Goal: Information Seeking & Learning: Learn about a topic

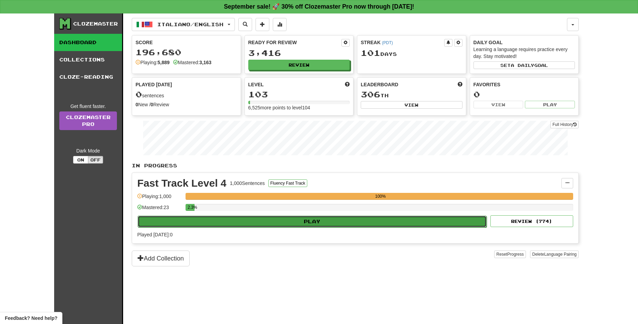
click at [343, 222] on button "Play" at bounding box center [312, 222] width 349 height 12
select select "**"
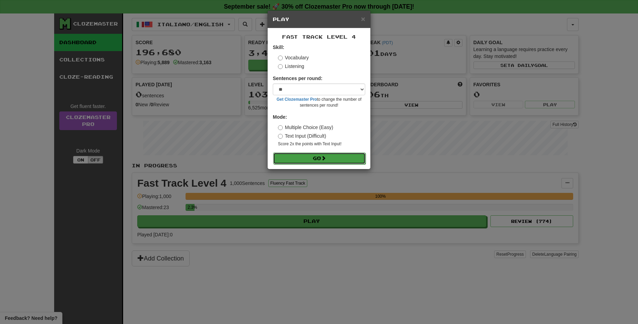
click at [331, 160] on button "Go" at bounding box center [319, 158] width 92 height 12
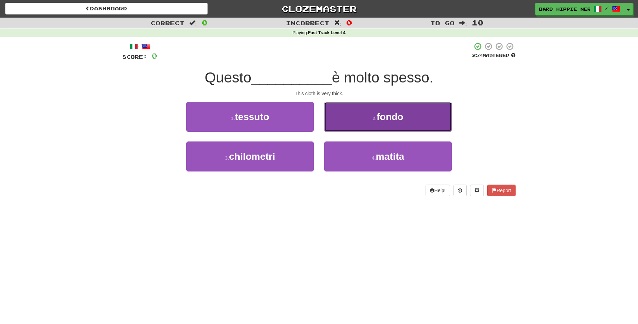
click at [393, 102] on button "2 . fondo" at bounding box center [388, 117] width 128 height 30
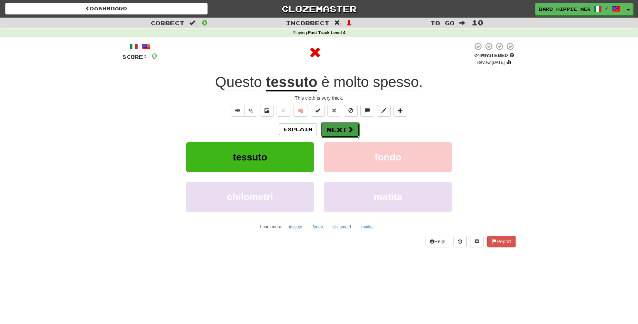
click at [341, 125] on button "Next" at bounding box center [340, 130] width 39 height 16
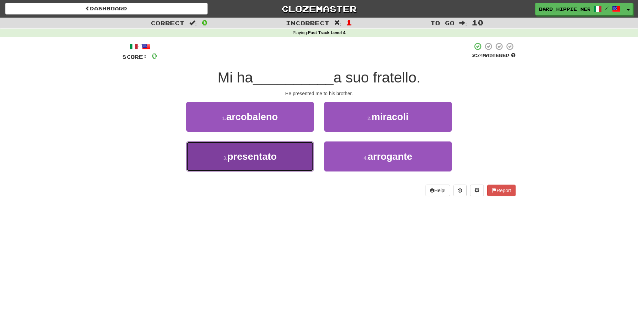
drag, startPoint x: 286, startPoint y: 153, endPoint x: 284, endPoint y: 158, distance: 5.6
click at [286, 154] on button "3 . presentato" at bounding box center [250, 156] width 128 height 30
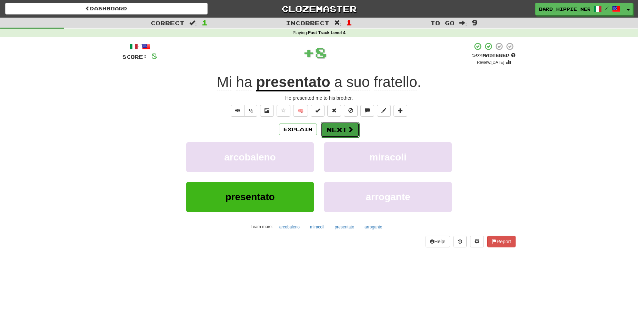
click at [335, 129] on button "Next" at bounding box center [340, 130] width 39 height 16
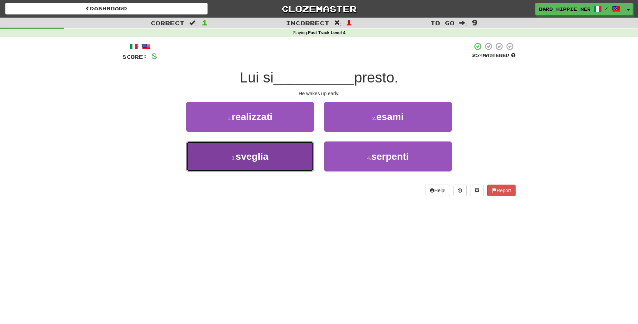
click at [272, 158] on button "3 . sveglia" at bounding box center [250, 156] width 128 height 30
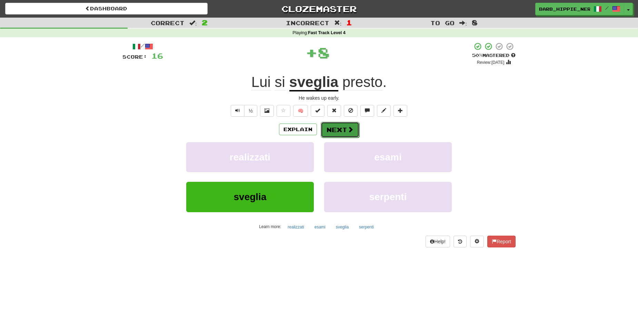
click at [331, 132] on button "Next" at bounding box center [340, 130] width 39 height 16
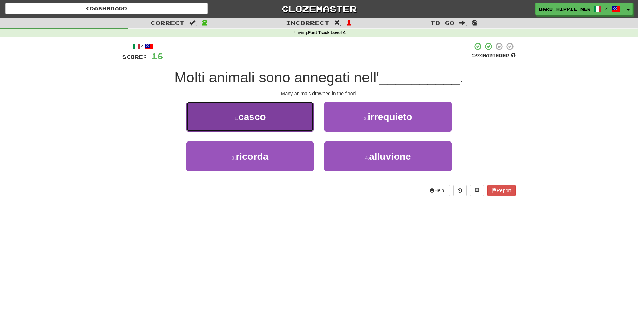
click at [284, 122] on button "1 . casco" at bounding box center [250, 117] width 128 height 30
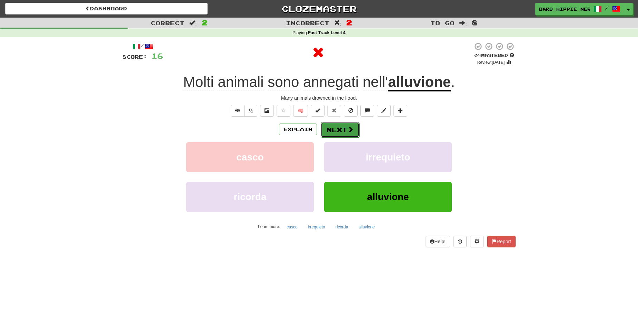
click at [333, 126] on button "Next" at bounding box center [340, 130] width 39 height 16
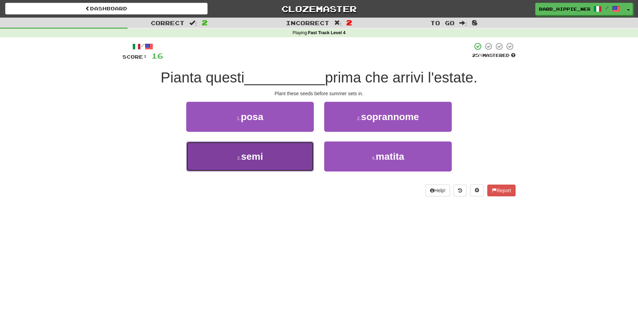
click at [271, 159] on button "3 . semi" at bounding box center [250, 156] width 128 height 30
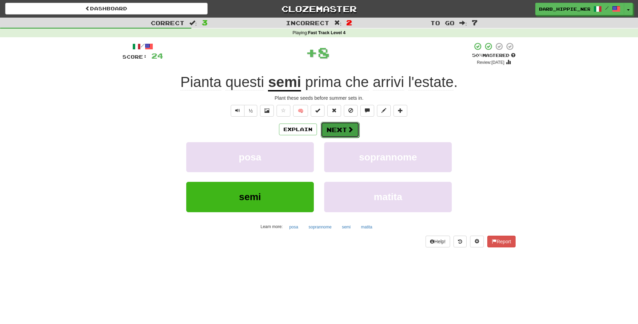
click at [335, 128] on button "Next" at bounding box center [340, 130] width 39 height 16
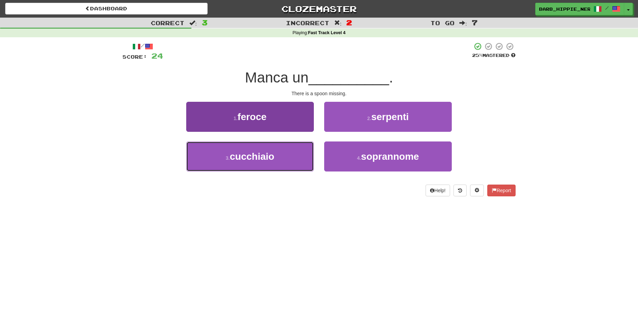
drag, startPoint x: 266, startPoint y: 157, endPoint x: 269, endPoint y: 159, distance: 3.9
click at [266, 158] on span "cucchiaio" at bounding box center [252, 156] width 44 height 11
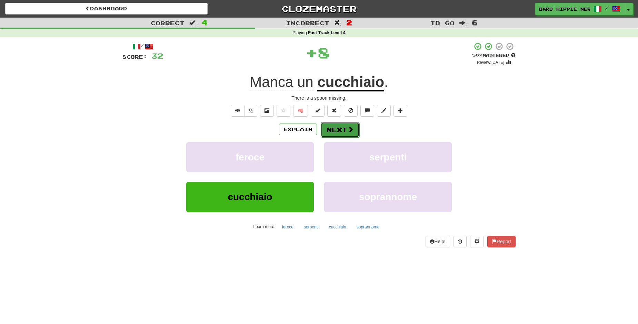
click at [328, 127] on button "Next" at bounding box center [340, 130] width 39 height 16
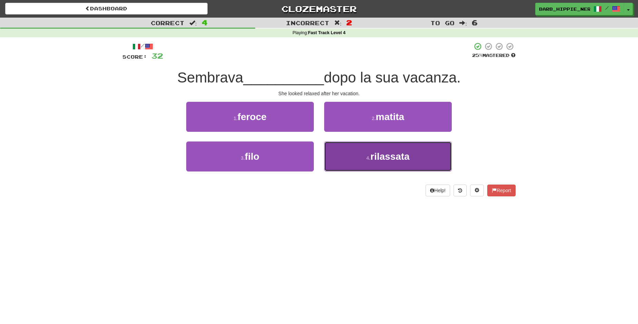
click at [406, 157] on span "rilassata" at bounding box center [389, 156] width 39 height 11
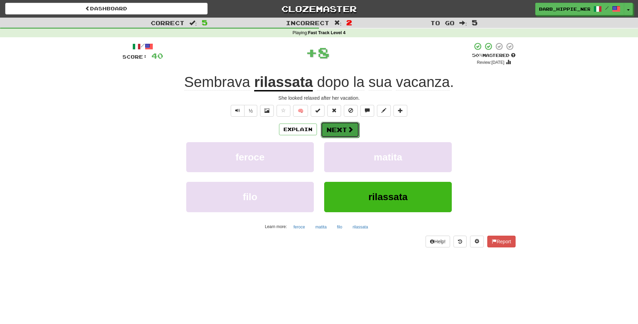
click at [347, 126] on span at bounding box center [350, 129] width 6 height 6
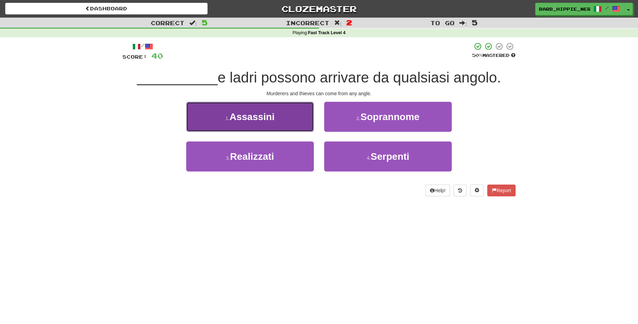
click at [254, 129] on button "1 . Assassini" at bounding box center [250, 117] width 128 height 30
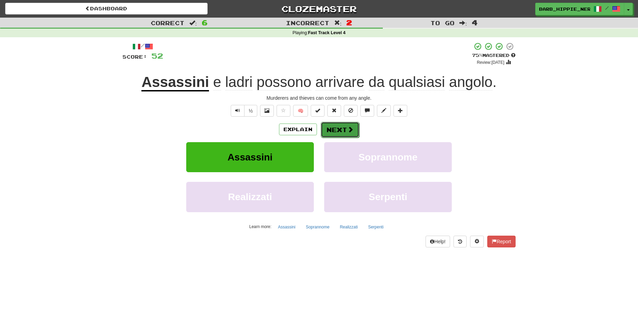
click at [347, 131] on span at bounding box center [350, 129] width 6 height 6
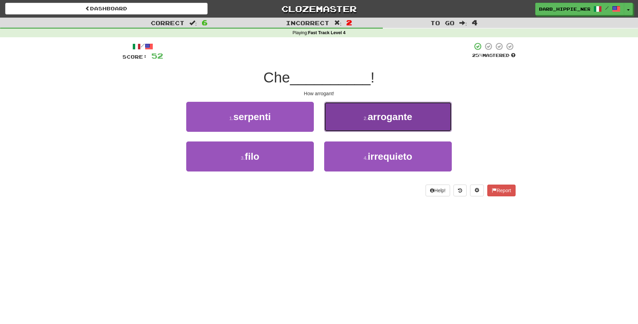
click at [342, 127] on button "2 . arrogante" at bounding box center [388, 117] width 128 height 30
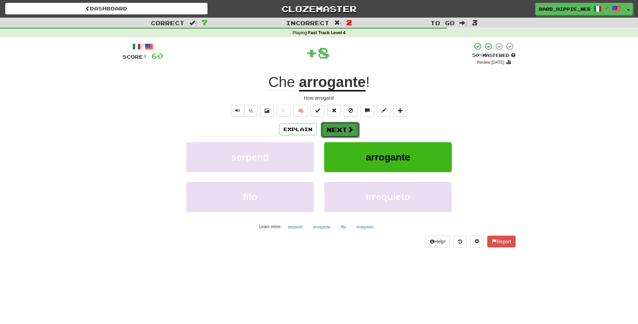
click at [331, 130] on button "Next" at bounding box center [340, 130] width 39 height 16
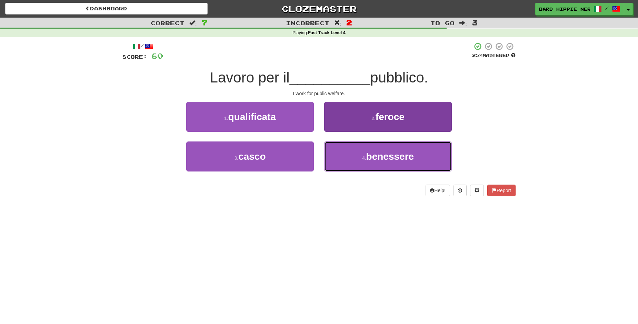
click at [384, 157] on span "benessere" at bounding box center [390, 156] width 48 height 11
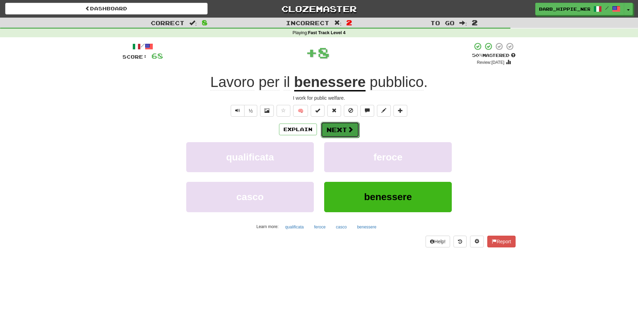
click at [347, 126] on span at bounding box center [350, 129] width 6 height 6
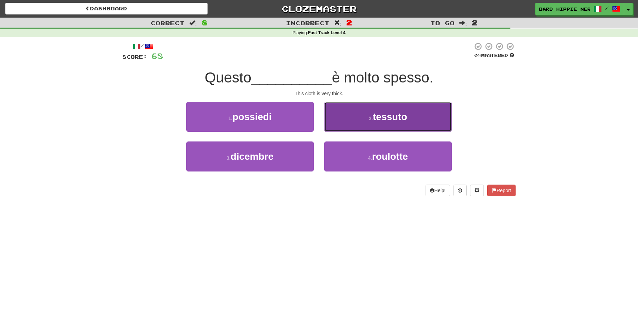
click at [343, 121] on button "2 . tessuto" at bounding box center [388, 117] width 128 height 30
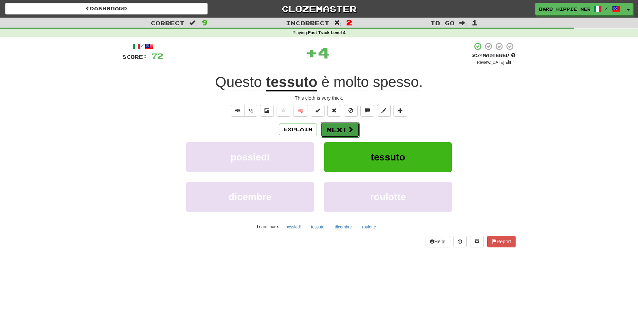
click at [336, 128] on button "Next" at bounding box center [340, 130] width 39 height 16
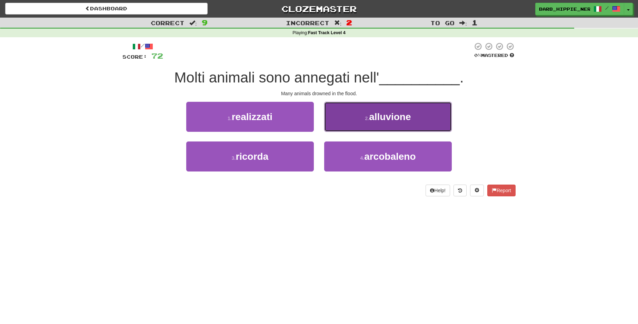
click at [414, 118] on button "2 . alluvione" at bounding box center [388, 117] width 128 height 30
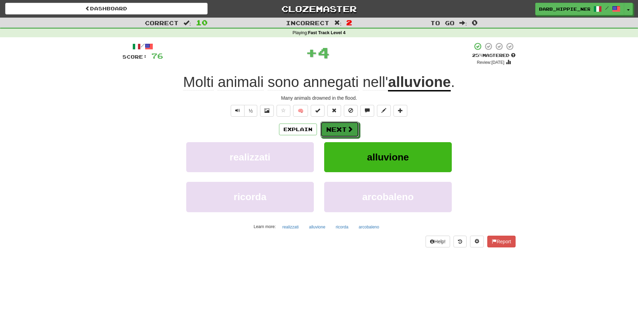
click at [336, 130] on button "Next" at bounding box center [339, 129] width 39 height 16
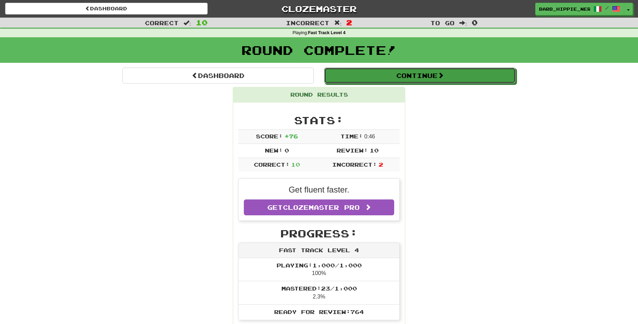
click at [427, 78] on button "Continue" at bounding box center [419, 76] width 191 height 16
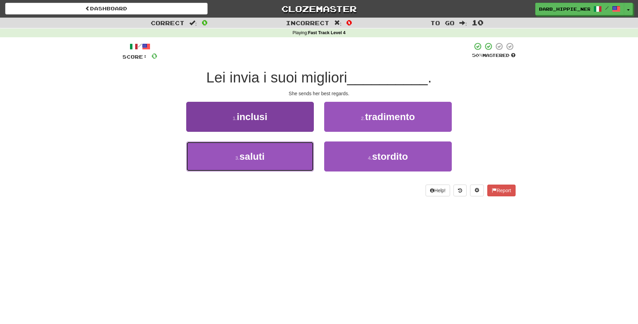
drag, startPoint x: 292, startPoint y: 157, endPoint x: 305, endPoint y: 156, distance: 13.1
click at [292, 158] on button "3 . saluti" at bounding box center [250, 156] width 128 height 30
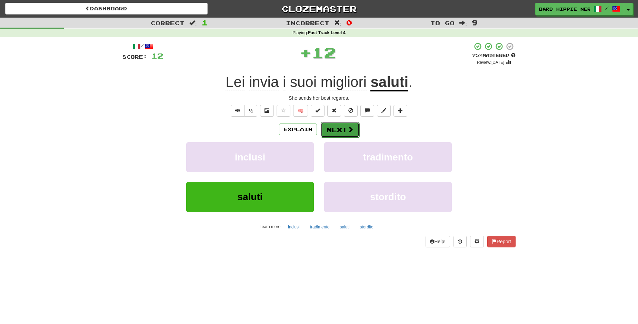
click at [347, 127] on span at bounding box center [350, 129] width 6 height 6
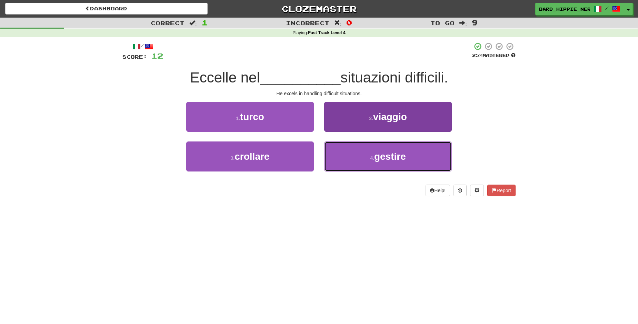
click at [397, 161] on span "gestire" at bounding box center [390, 156] width 32 height 11
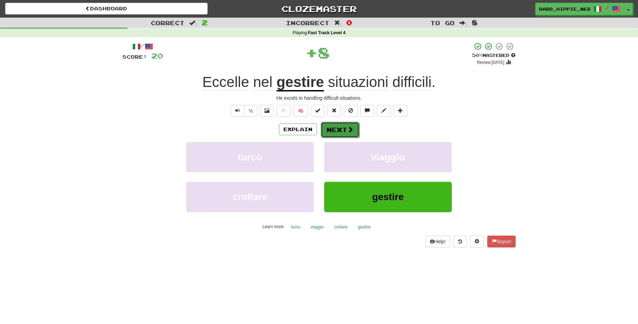
click at [347, 129] on span at bounding box center [350, 129] width 6 height 6
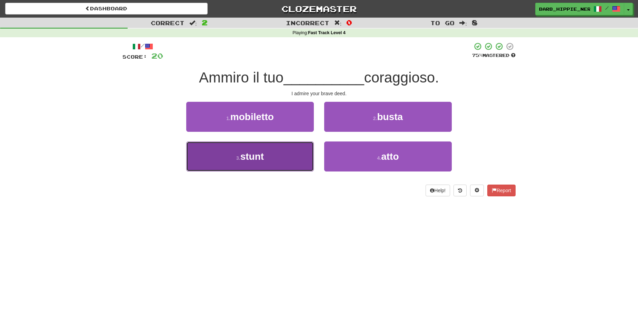
click at [287, 161] on button "3 . stunt" at bounding box center [250, 156] width 128 height 30
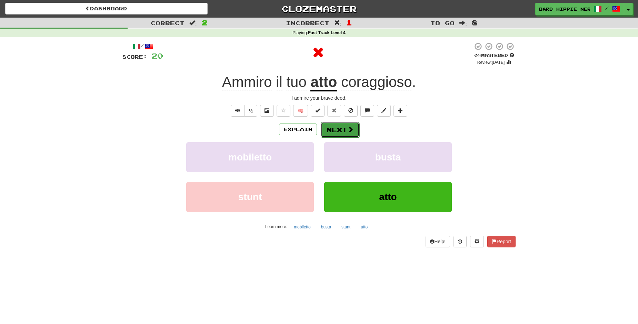
click at [347, 129] on span at bounding box center [350, 129] width 6 height 6
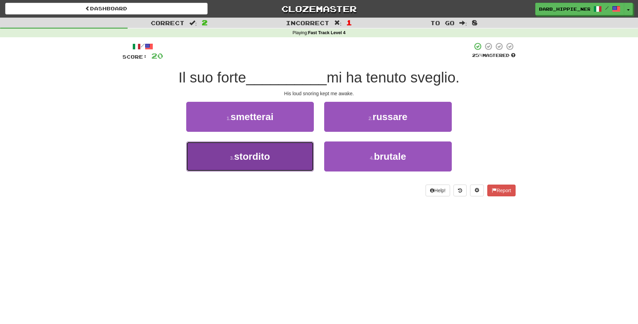
click at [283, 152] on button "3 . stordito" at bounding box center [250, 156] width 128 height 30
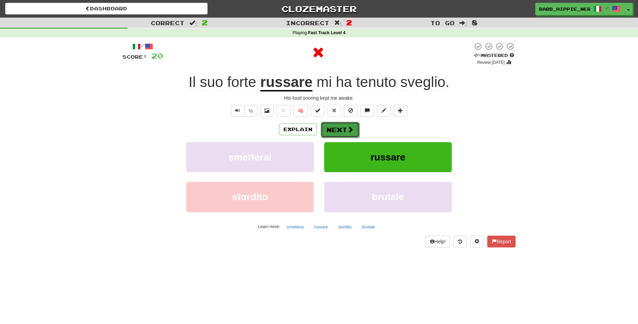
click at [347, 126] on span at bounding box center [350, 129] width 6 height 6
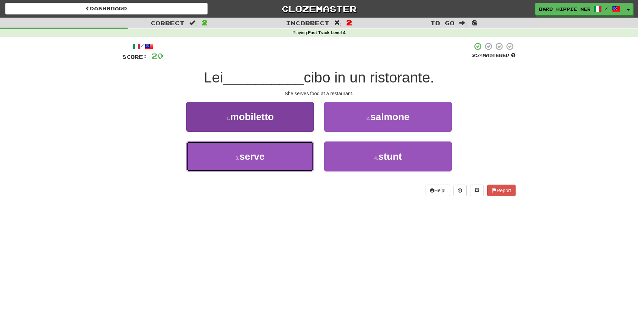
drag, startPoint x: 295, startPoint y: 160, endPoint x: 302, endPoint y: 161, distance: 7.0
click at [295, 161] on button "3 . serve" at bounding box center [250, 156] width 128 height 30
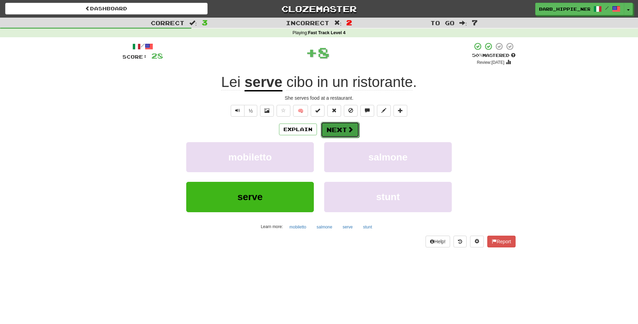
click at [335, 126] on button "Next" at bounding box center [340, 130] width 39 height 16
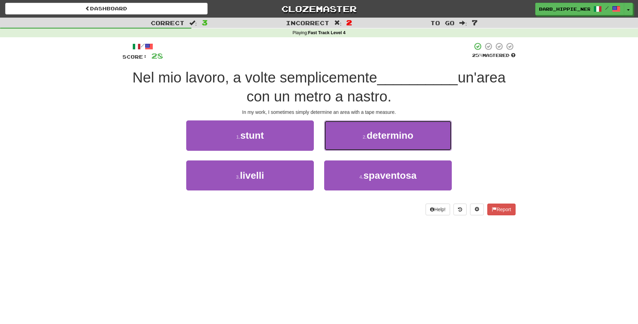
click at [382, 139] on span "determino" at bounding box center [390, 135] width 47 height 11
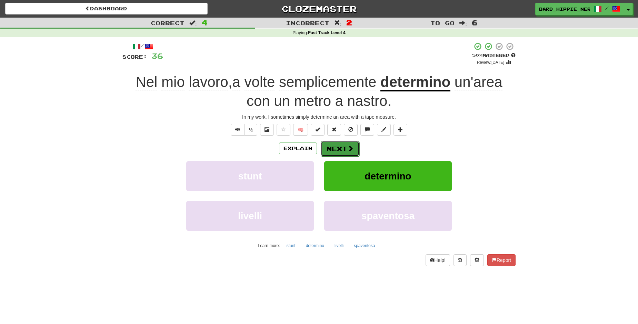
click at [347, 145] on span at bounding box center [350, 148] width 6 height 6
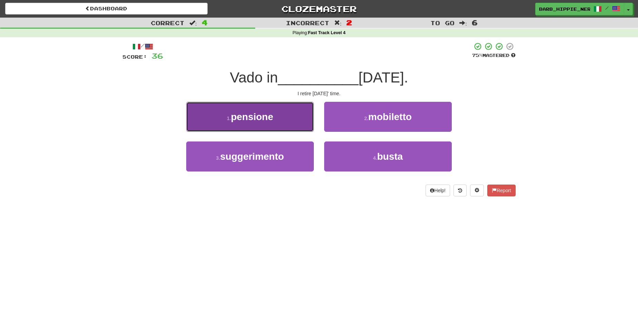
drag, startPoint x: 272, startPoint y: 117, endPoint x: 275, endPoint y: 119, distance: 3.9
click at [271, 118] on span "pensione" at bounding box center [252, 116] width 42 height 11
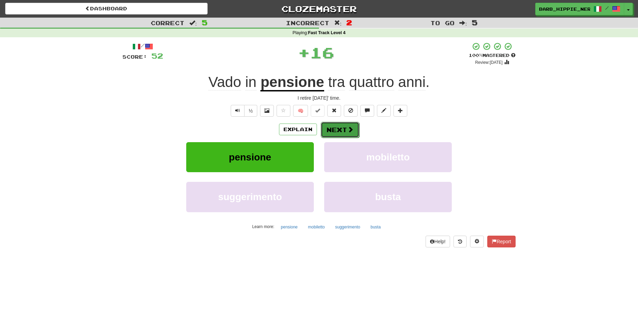
click at [347, 126] on span at bounding box center [350, 129] width 6 height 6
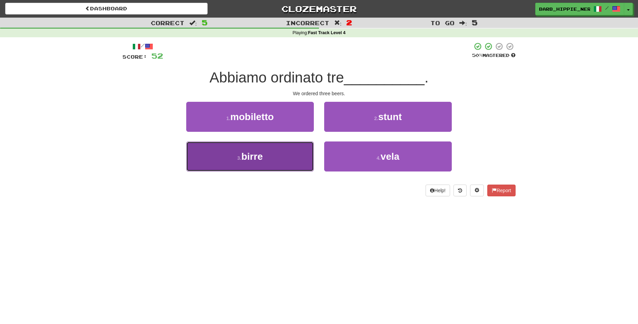
click at [285, 162] on button "3 . birre" at bounding box center [250, 156] width 128 height 30
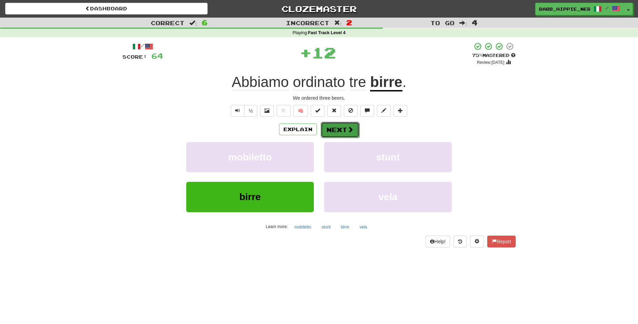
click at [334, 131] on button "Next" at bounding box center [340, 130] width 39 height 16
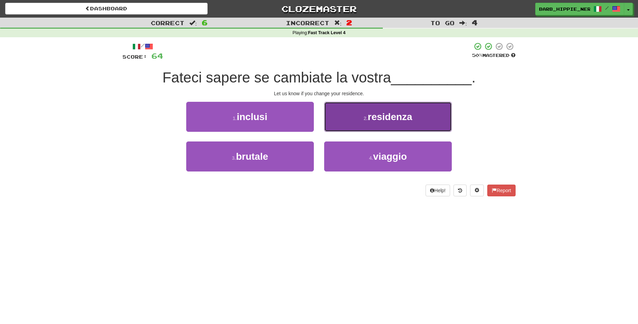
click at [400, 111] on button "2 . residenza" at bounding box center [388, 117] width 128 height 30
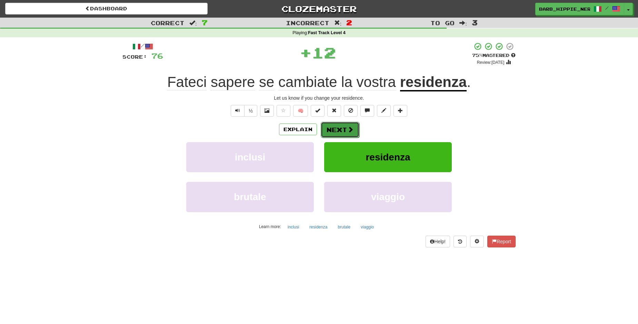
click at [336, 128] on button "Next" at bounding box center [340, 130] width 39 height 16
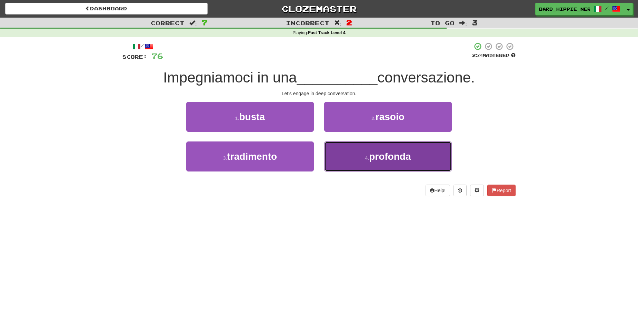
click at [401, 157] on span "profonda" at bounding box center [390, 156] width 42 height 11
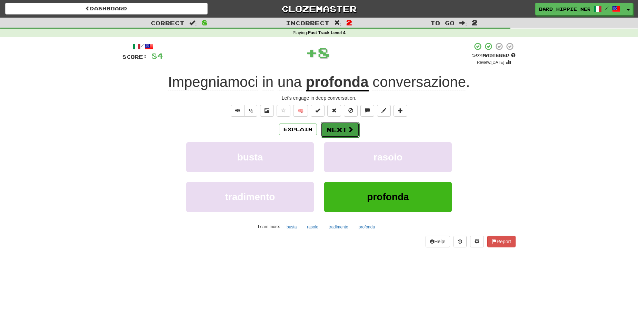
click at [347, 128] on span at bounding box center [350, 129] width 6 height 6
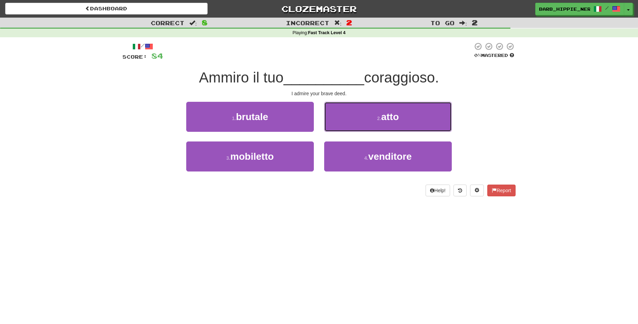
click at [415, 113] on button "2 . atto" at bounding box center [388, 117] width 128 height 30
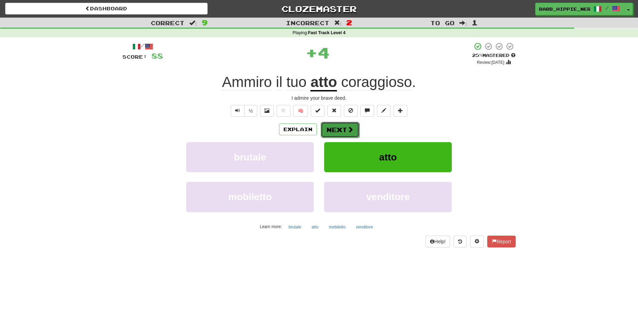
click at [347, 128] on span at bounding box center [350, 129] width 6 height 6
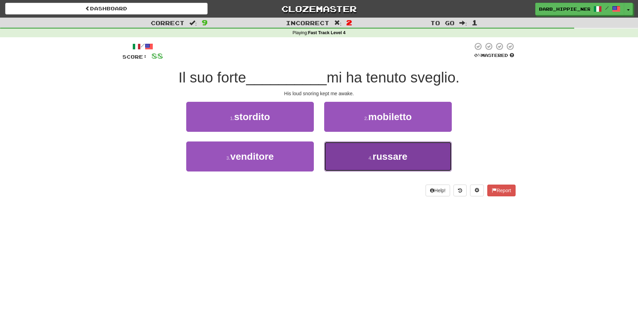
click at [410, 153] on button "4 . russare" at bounding box center [388, 156] width 128 height 30
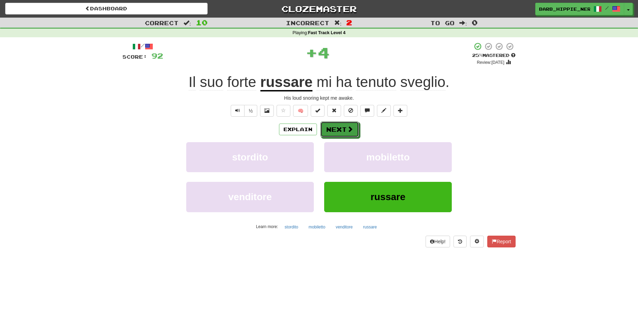
click at [347, 127] on span at bounding box center [350, 129] width 6 height 6
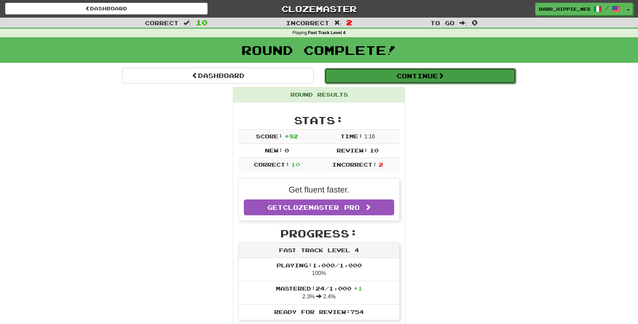
click at [429, 73] on button "Continue" at bounding box center [419, 76] width 191 height 16
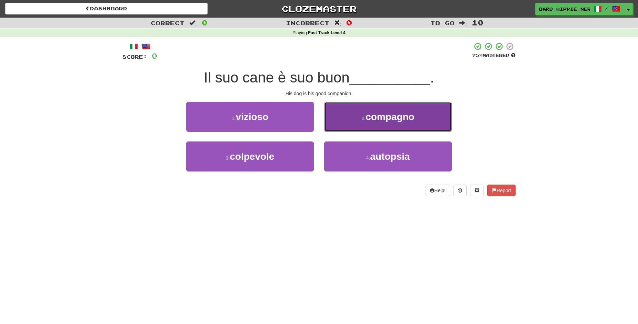
click at [393, 112] on span "compagno" at bounding box center [390, 116] width 49 height 11
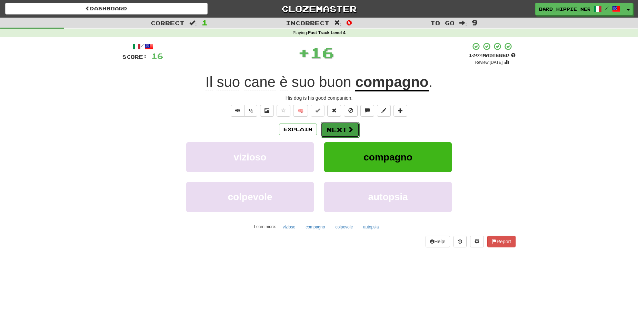
click at [335, 129] on button "Next" at bounding box center [340, 130] width 39 height 16
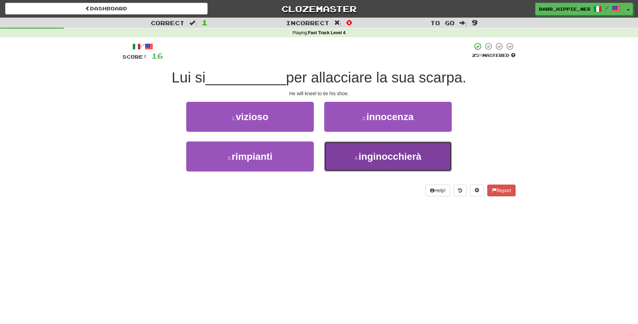
click at [388, 160] on span "inginocchierà" at bounding box center [390, 156] width 63 height 11
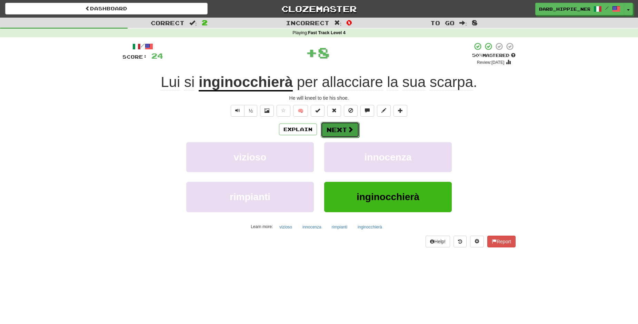
click at [332, 130] on button "Next" at bounding box center [340, 130] width 39 height 16
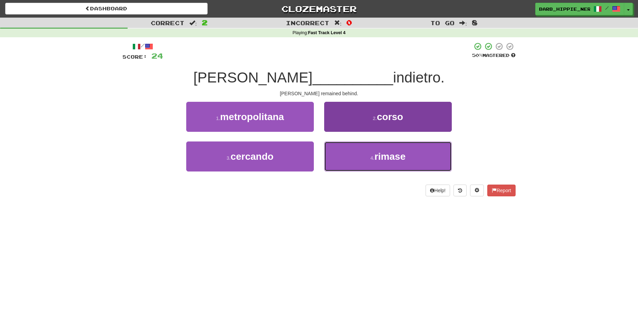
click at [408, 153] on button "4 . rimase" at bounding box center [388, 156] width 128 height 30
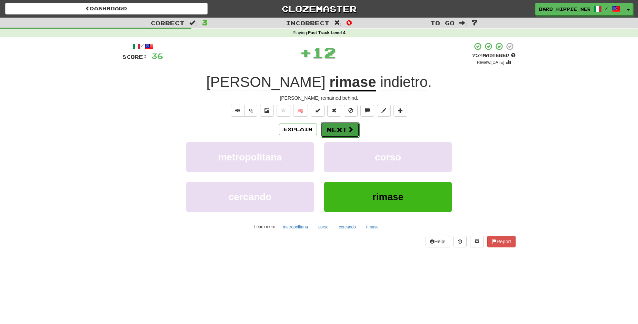
click at [335, 129] on button "Next" at bounding box center [340, 130] width 39 height 16
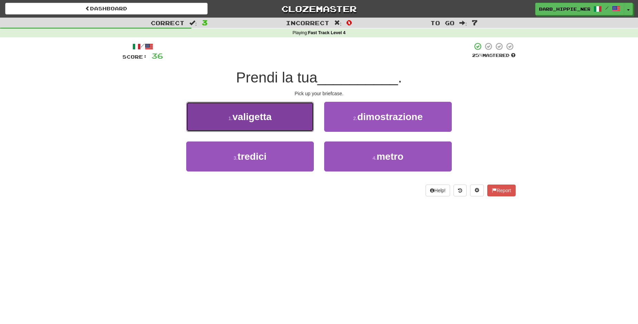
click at [283, 122] on button "1 . valigetta" at bounding box center [250, 117] width 128 height 30
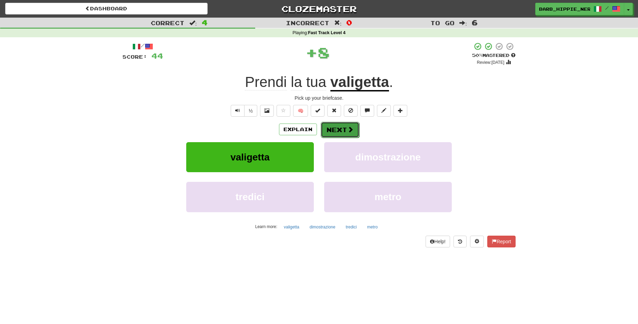
click at [347, 128] on span at bounding box center [350, 129] width 6 height 6
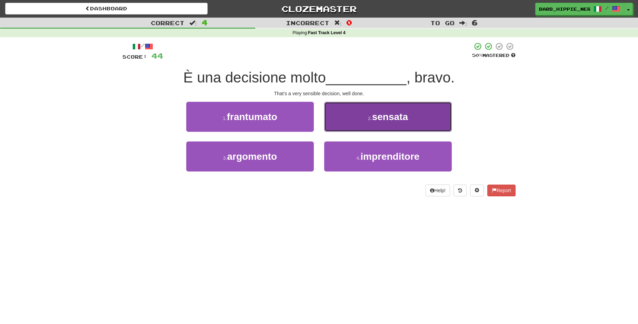
click at [389, 128] on button "2 . sensata" at bounding box center [388, 117] width 128 height 30
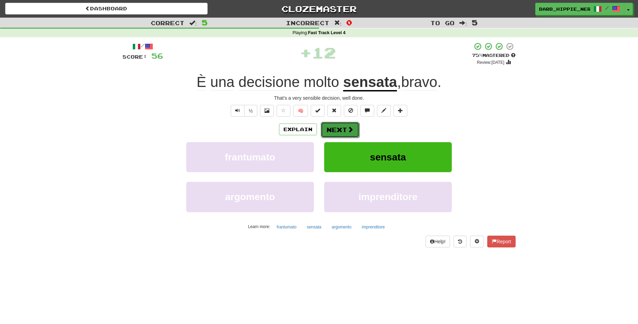
click at [347, 128] on span at bounding box center [350, 129] width 6 height 6
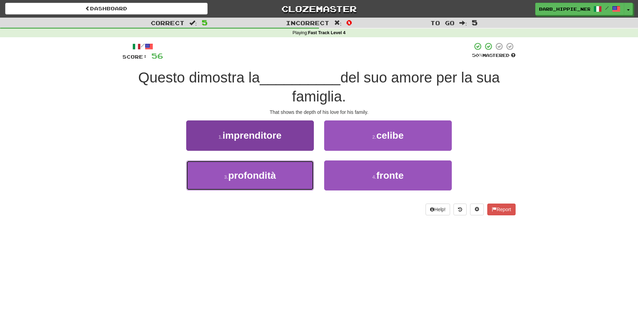
click at [294, 175] on button "3 . profondità" at bounding box center [250, 175] width 128 height 30
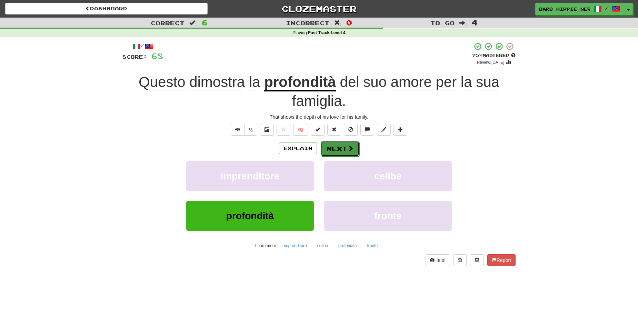
click at [347, 146] on span at bounding box center [350, 148] width 6 height 6
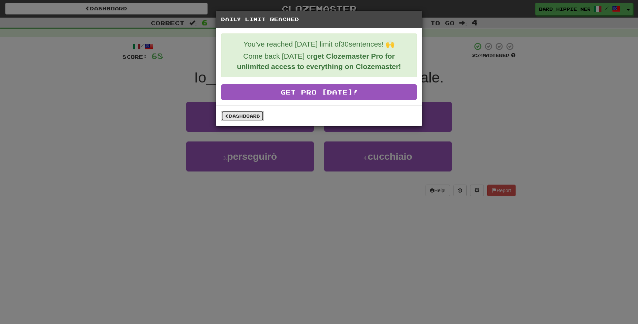
click at [239, 114] on link "Dashboard" at bounding box center [242, 116] width 43 height 10
